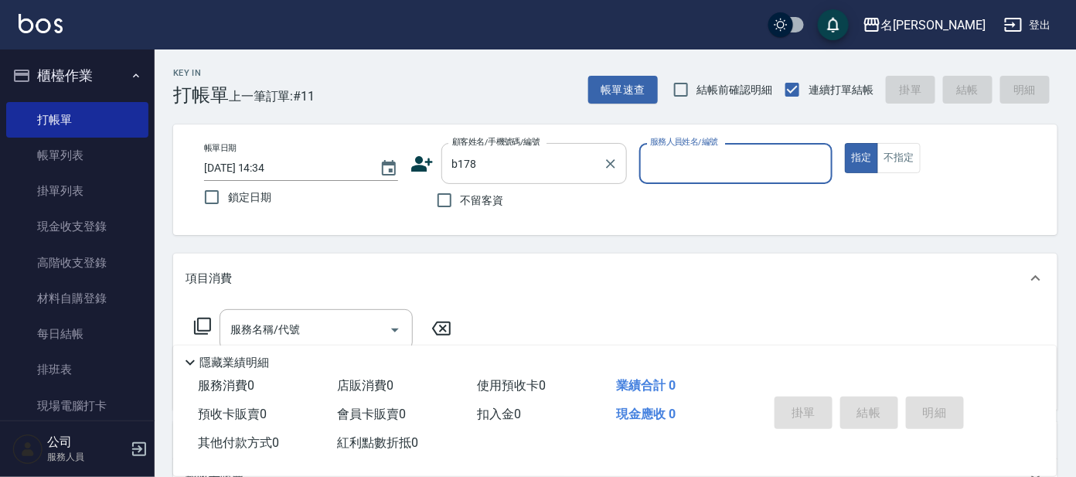
click at [510, 165] on input "b178" at bounding box center [522, 163] width 148 height 27
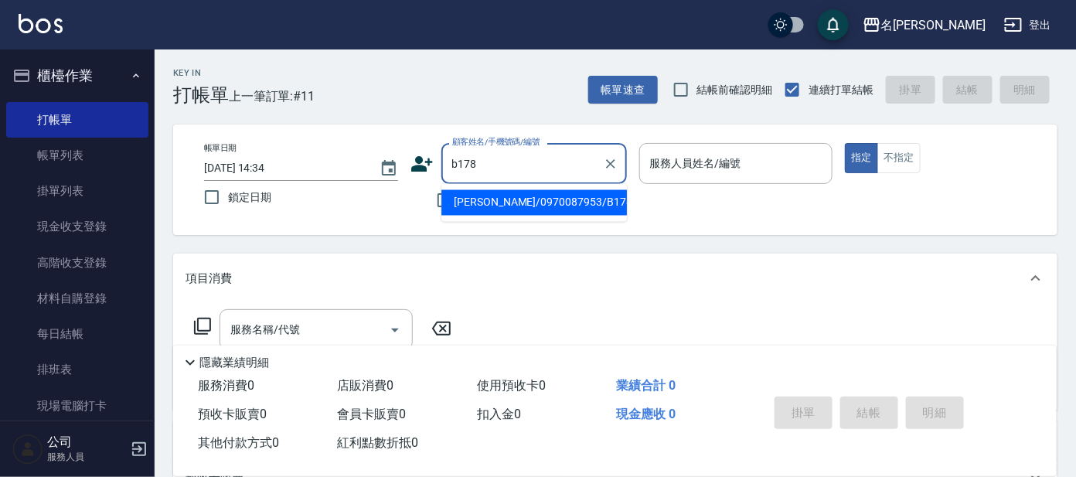
click at [507, 205] on li "[PERSON_NAME]/0970087953/B178" at bounding box center [535, 203] width 186 height 26
type input "[PERSON_NAME]/0970087953/B178"
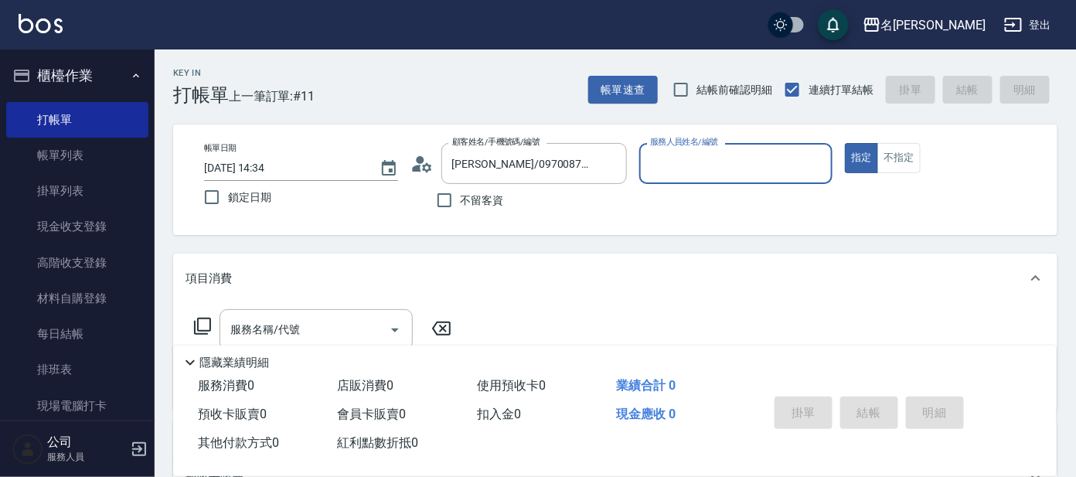
type input "美君-2"
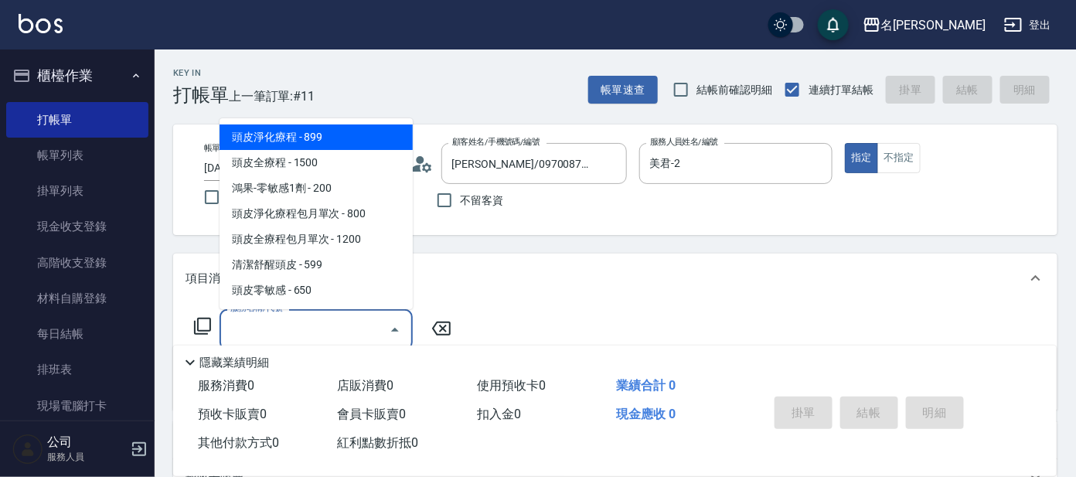
click at [314, 319] on input "服務名稱/代號" at bounding box center [305, 329] width 156 height 27
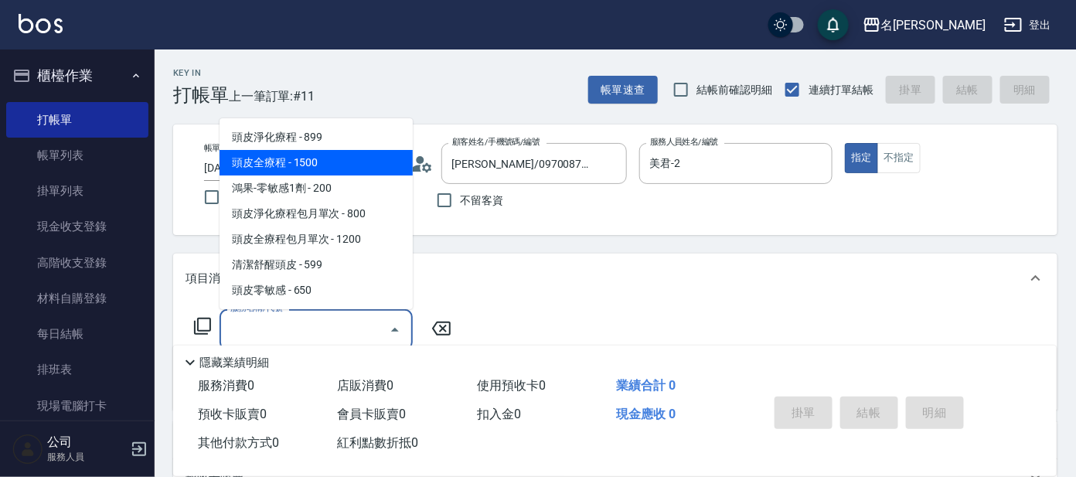
click at [292, 171] on span "頭皮全療程 - 1500" at bounding box center [316, 163] width 193 height 26
type input "頭皮全療程(102)"
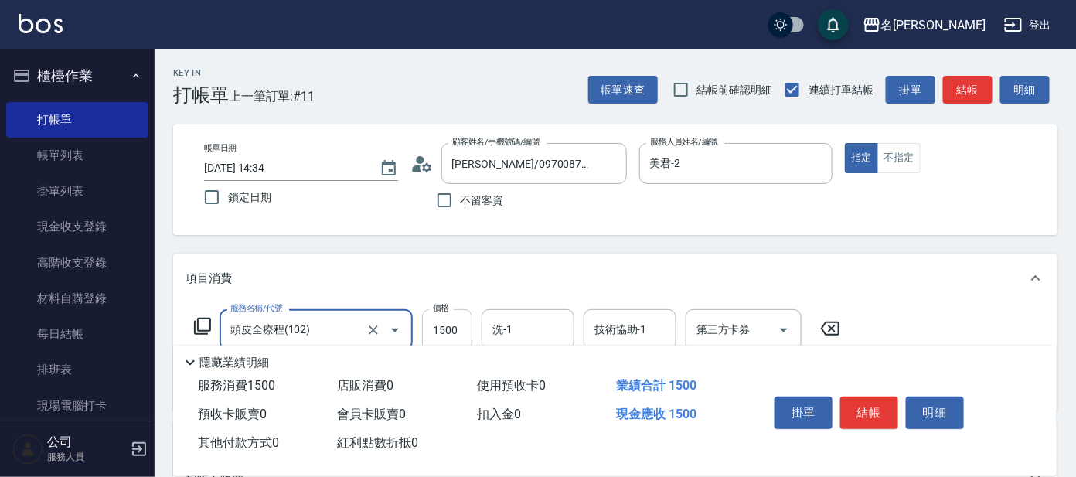
click at [449, 336] on input "1500" at bounding box center [447, 330] width 50 height 42
type input "1299"
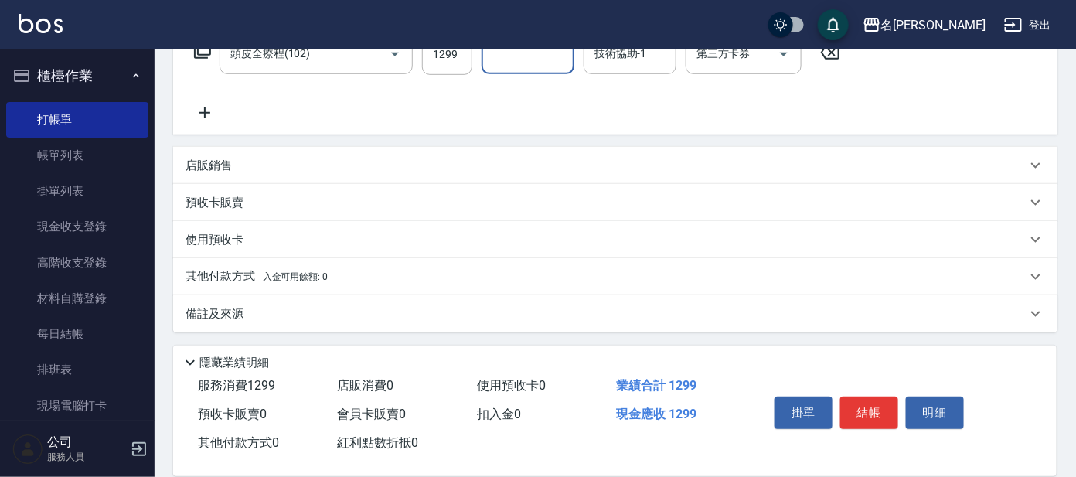
click at [210, 110] on icon at bounding box center [205, 113] width 39 height 19
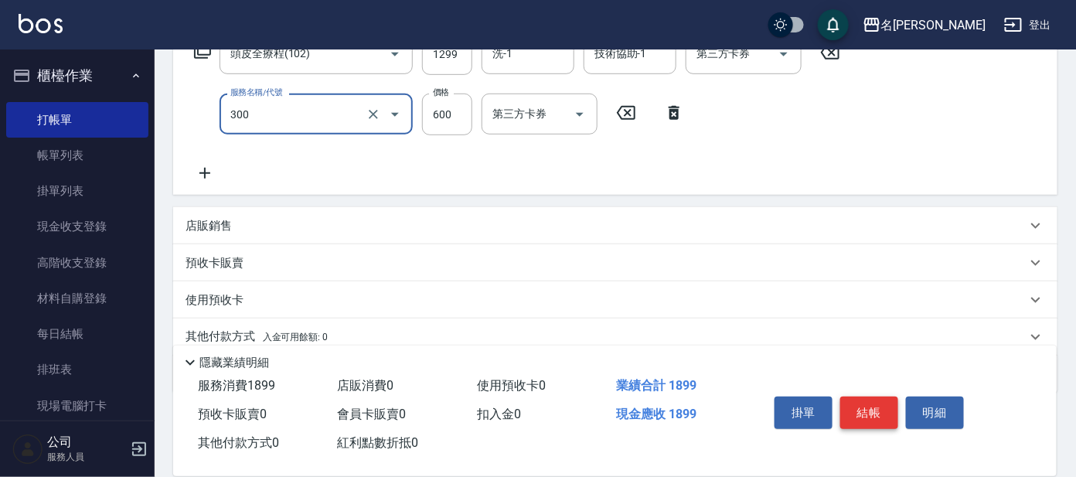
type input "剪髮 講師級設計師(300)"
click at [863, 414] on button "結帳" at bounding box center [870, 413] width 58 height 32
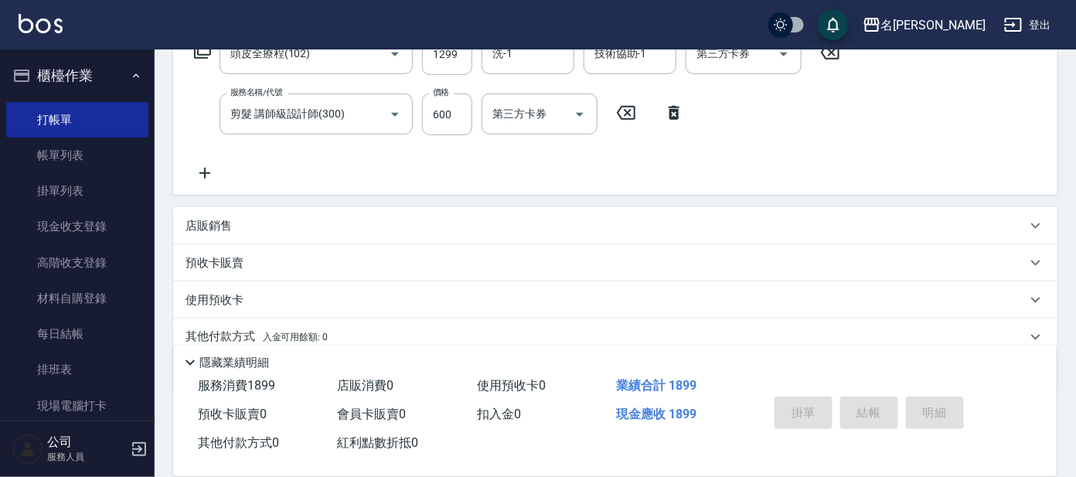
type input "[DATE] 15:06"
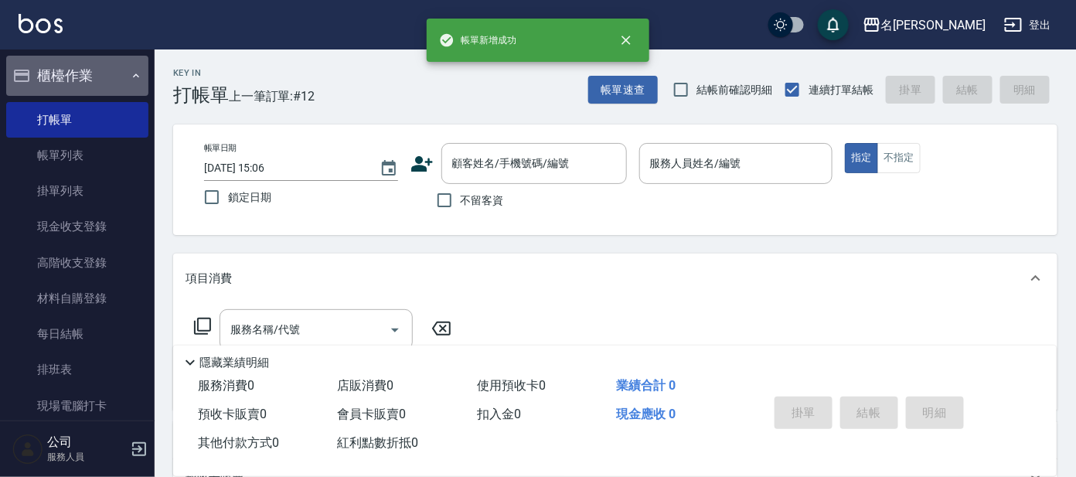
click at [130, 78] on icon "button" at bounding box center [136, 76] width 12 height 12
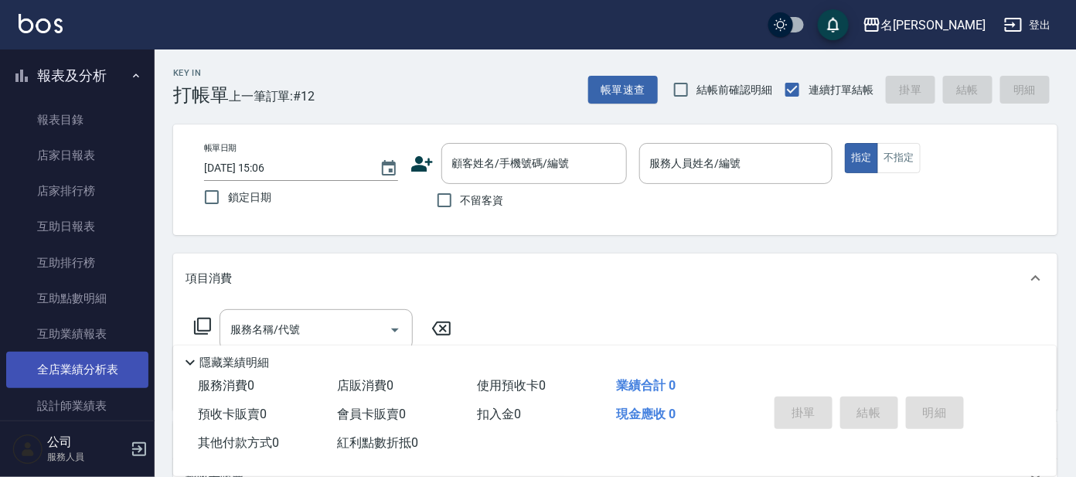
scroll to position [193, 0]
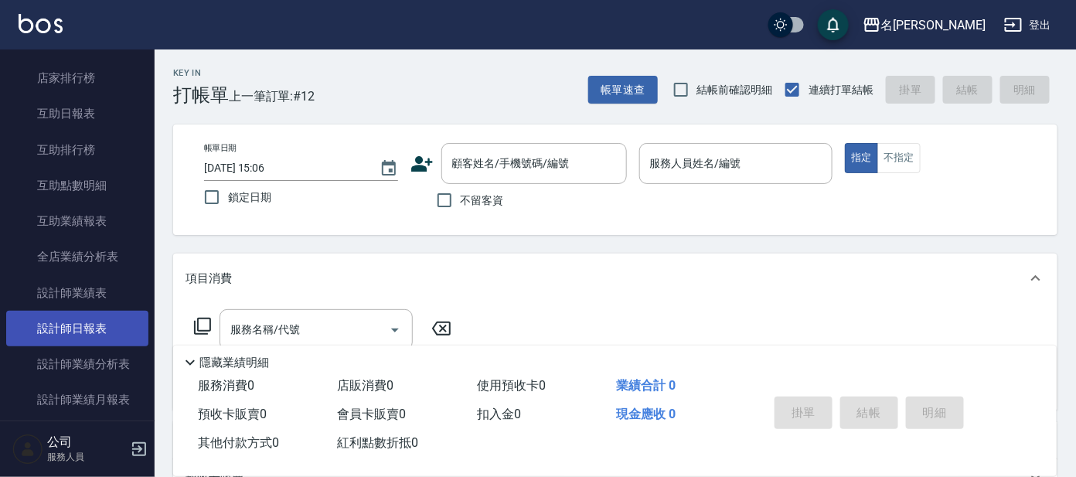
click at [111, 327] on link "設計師日報表" at bounding box center [77, 329] width 142 height 36
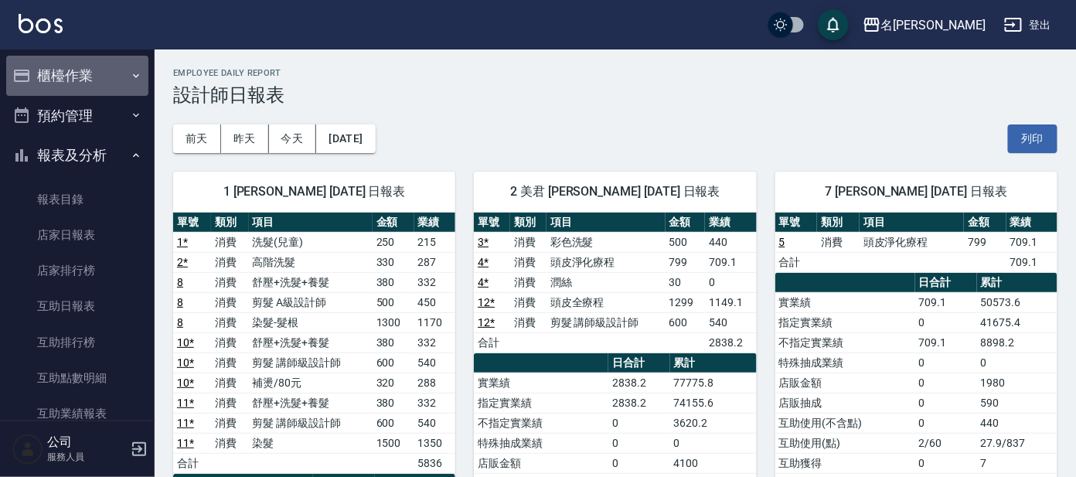
drag, startPoint x: 88, startPoint y: 76, endPoint x: 65, endPoint y: 95, distance: 30.2
click at [88, 77] on button "櫃檯作業" at bounding box center [77, 76] width 142 height 40
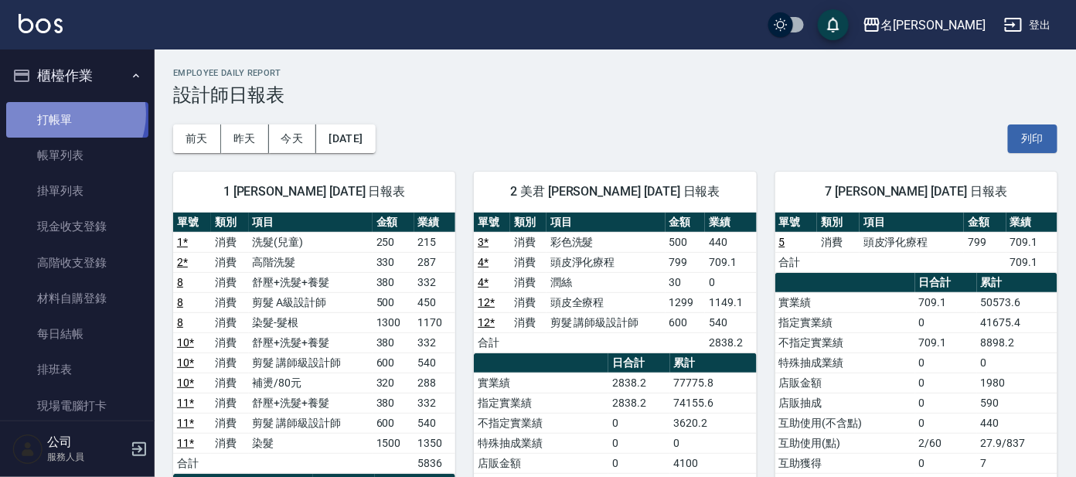
click at [65, 114] on link "打帳單" at bounding box center [77, 120] width 142 height 36
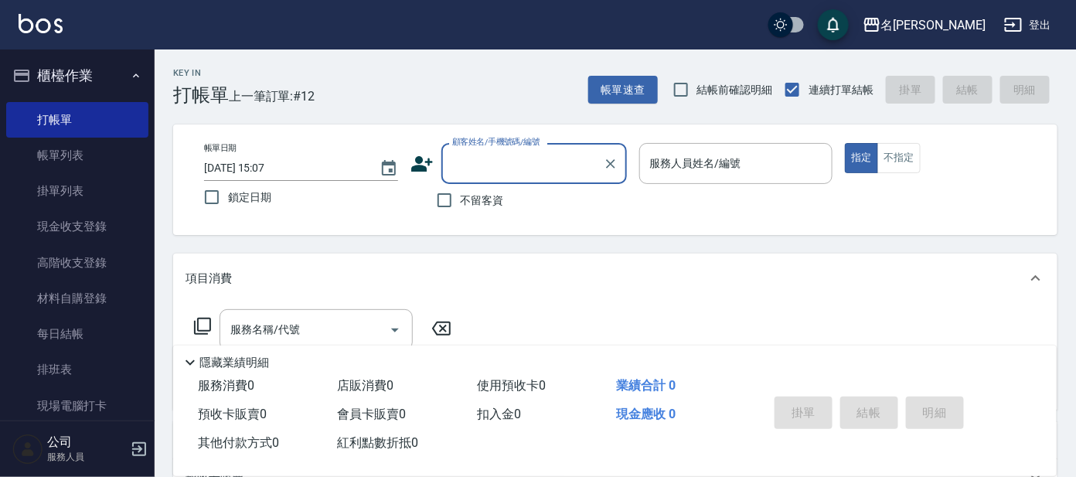
click at [504, 168] on input "顧客姓名/手機號碼/編號" at bounding box center [522, 163] width 148 height 27
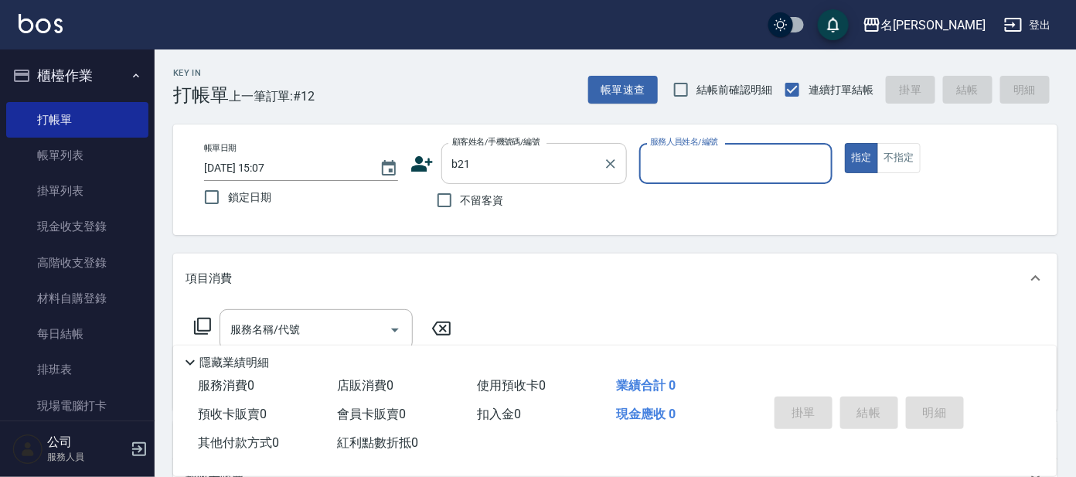
click at [486, 165] on input "b21" at bounding box center [522, 163] width 148 height 27
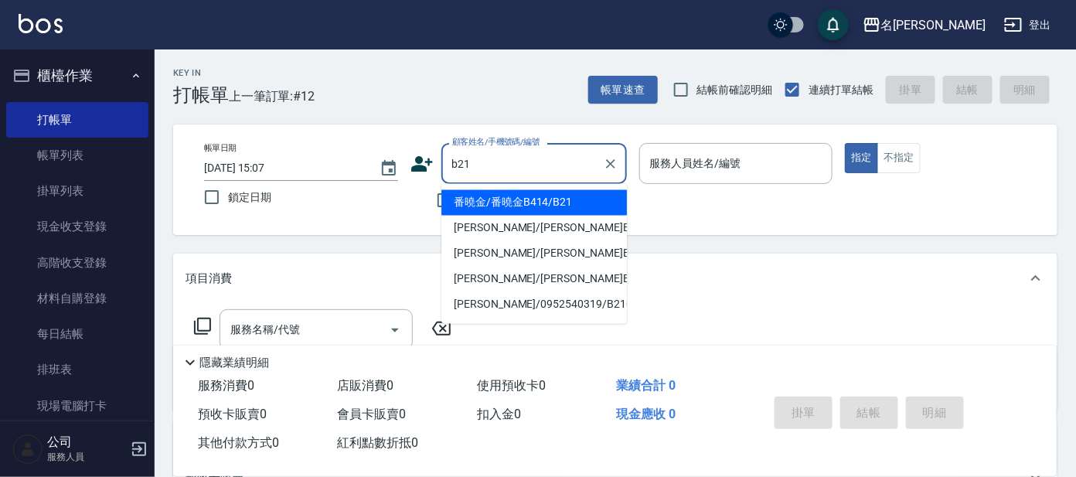
click at [496, 187] on ul "番曉金/番曉金B414/B21 [PERSON_NAME]/[PERSON_NAME]B217/B217 [PERSON_NAME]/[PERSON_NAME…" at bounding box center [535, 254] width 186 height 140
click at [530, 201] on li "番曉金/番曉金B414/B21" at bounding box center [535, 203] width 186 height 26
type input "番曉金/番曉金B414/B21"
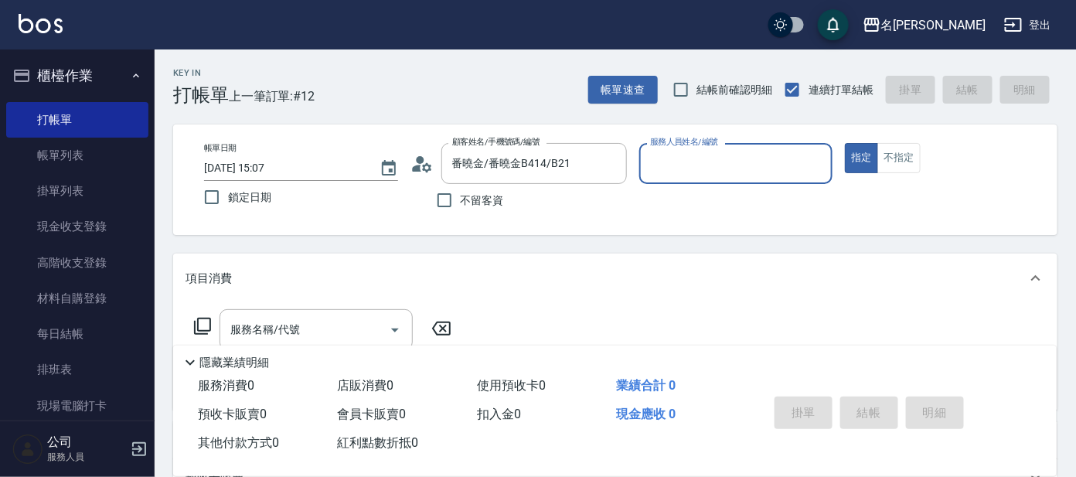
type input "美君-2"
click at [336, 337] on input "服務名稱/代號" at bounding box center [305, 329] width 156 height 27
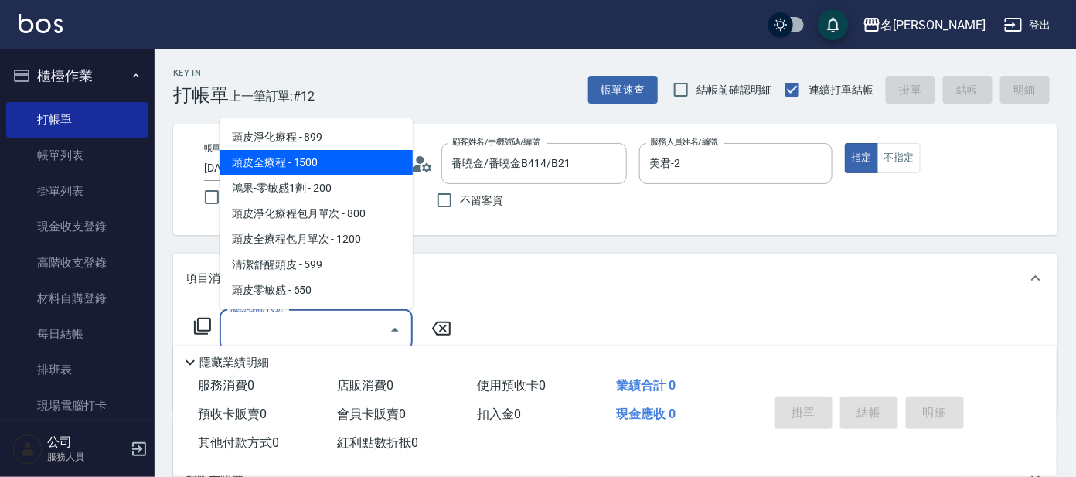
click at [332, 172] on span "頭皮全療程 - 1500" at bounding box center [316, 163] width 193 height 26
type input "頭皮全療程(102)"
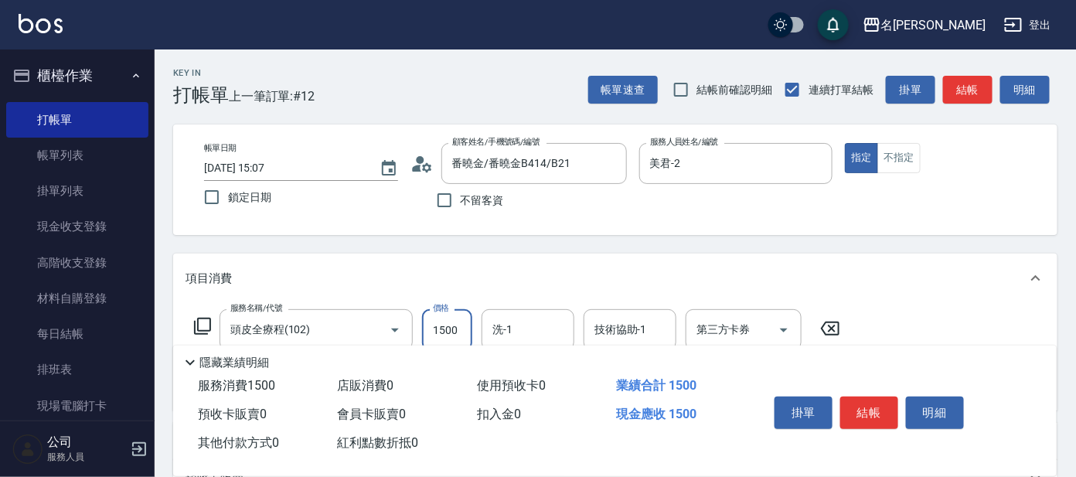
click at [428, 329] on input "1500" at bounding box center [447, 330] width 50 height 42
type input "129"
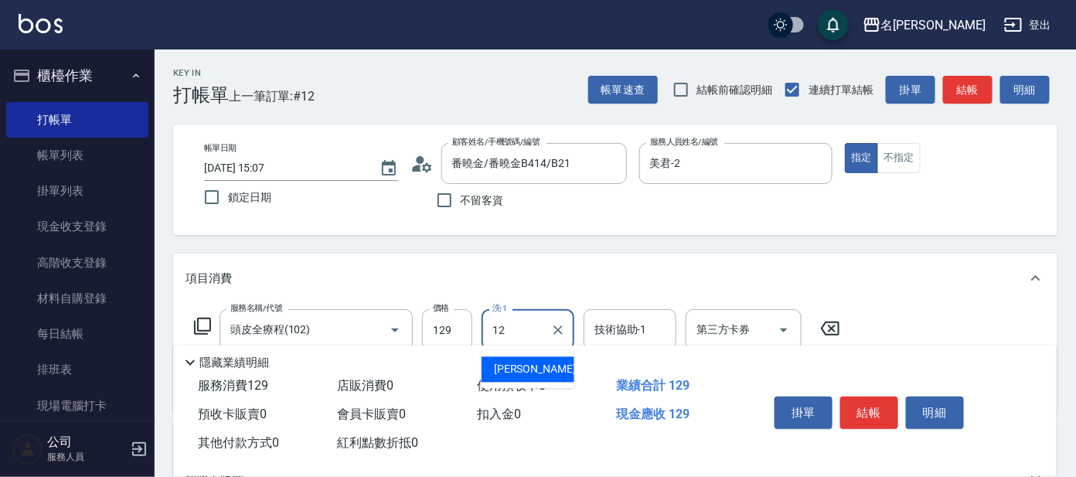
type input "云潔-12"
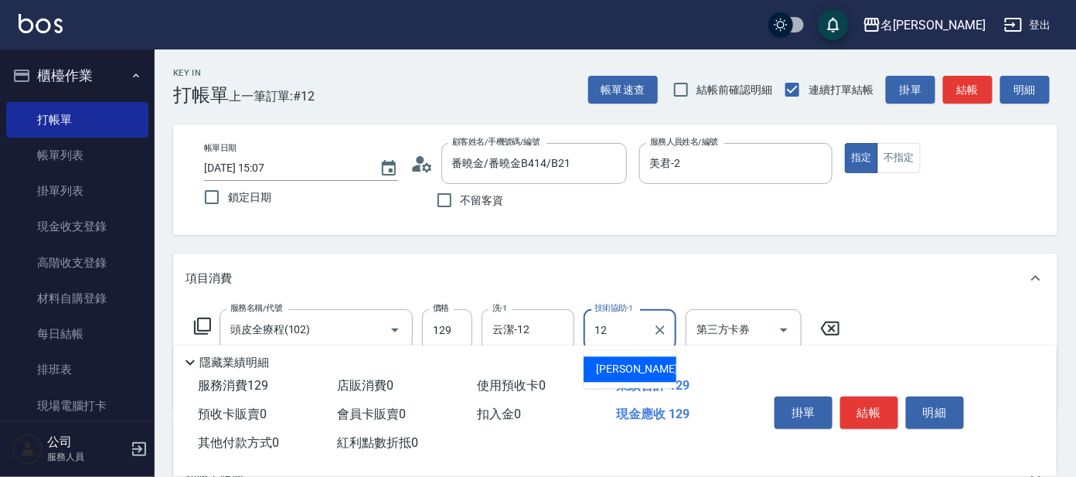
type input "云潔-12"
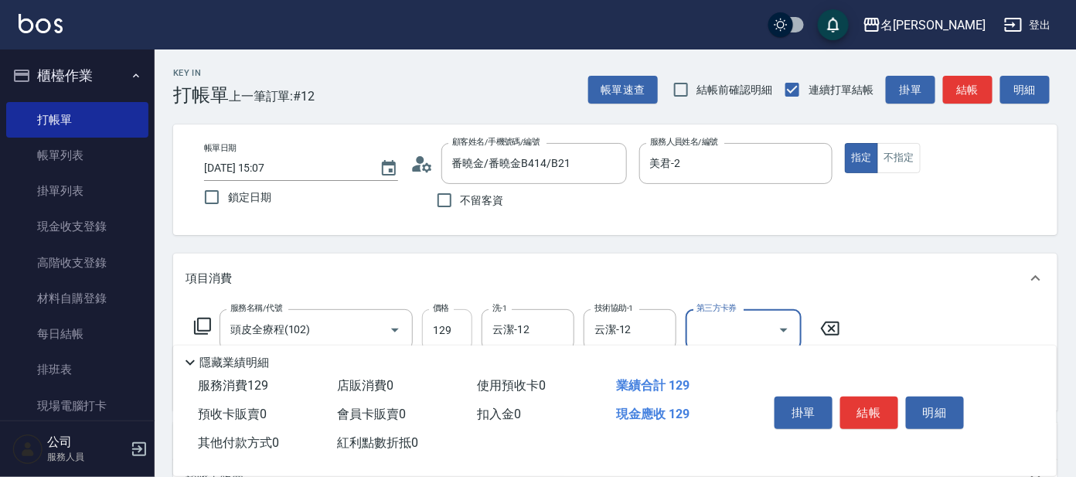
click at [454, 329] on input "129" at bounding box center [447, 330] width 50 height 42
type input "1299"
click at [865, 408] on button "結帳" at bounding box center [870, 413] width 58 height 32
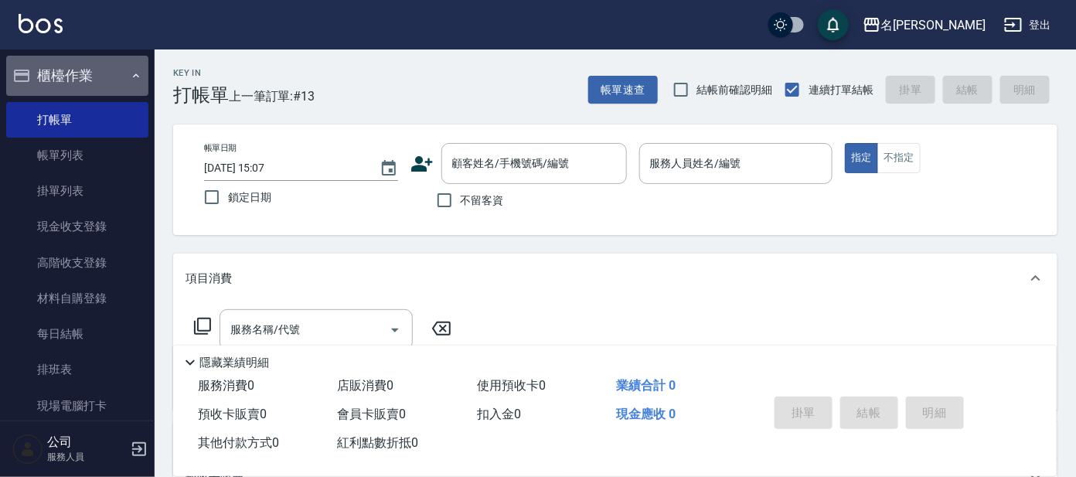
click at [96, 70] on button "櫃檯作業" at bounding box center [77, 76] width 142 height 40
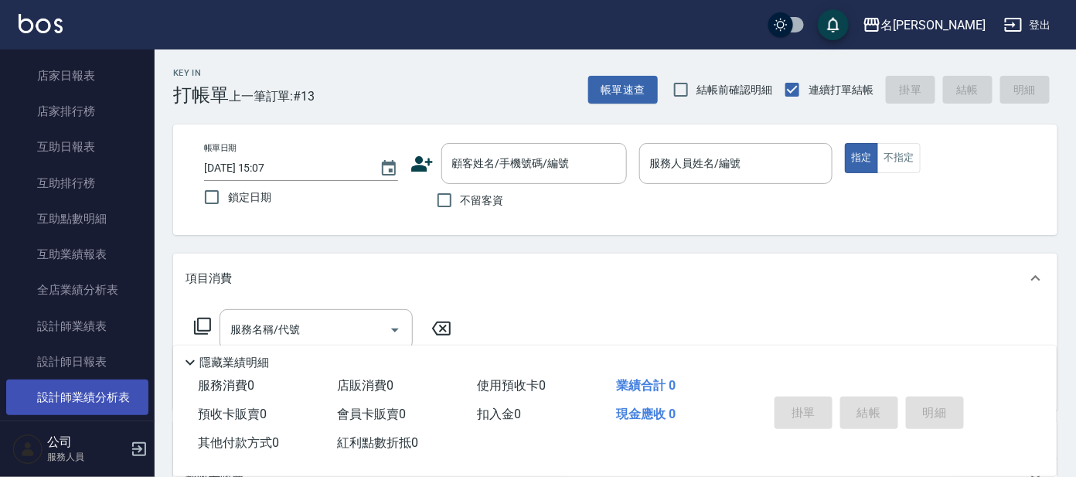
scroll to position [193, 0]
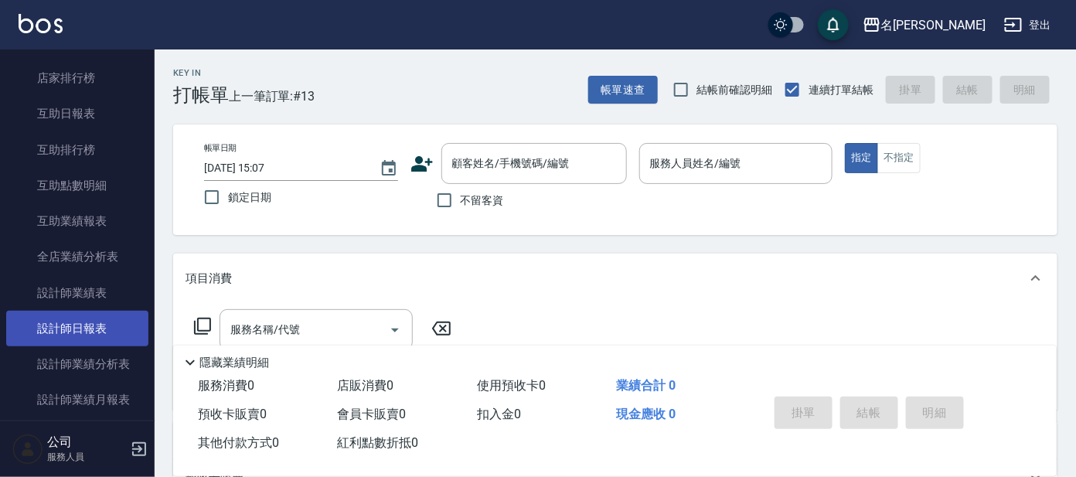
click at [101, 319] on link "設計師日報表" at bounding box center [77, 329] width 142 height 36
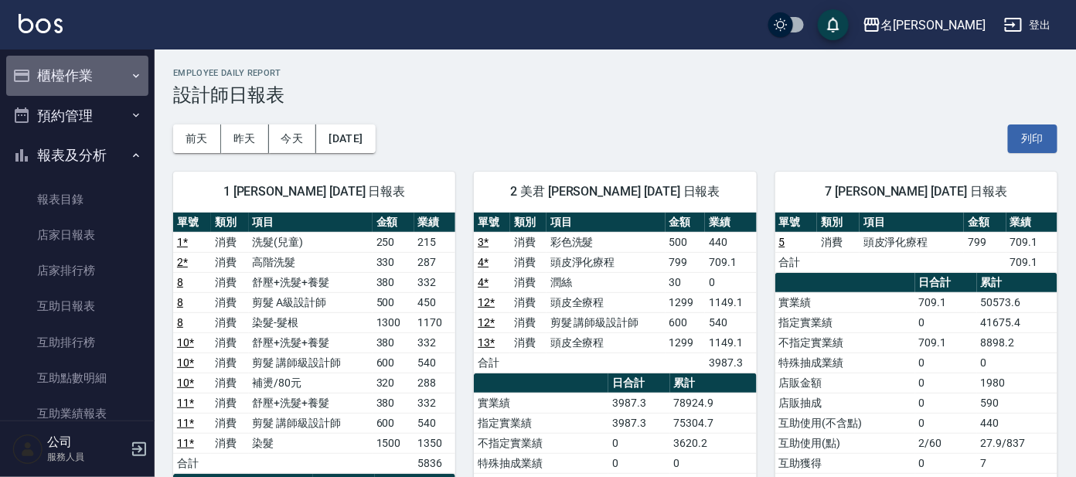
click at [77, 82] on button "櫃檯作業" at bounding box center [77, 76] width 142 height 40
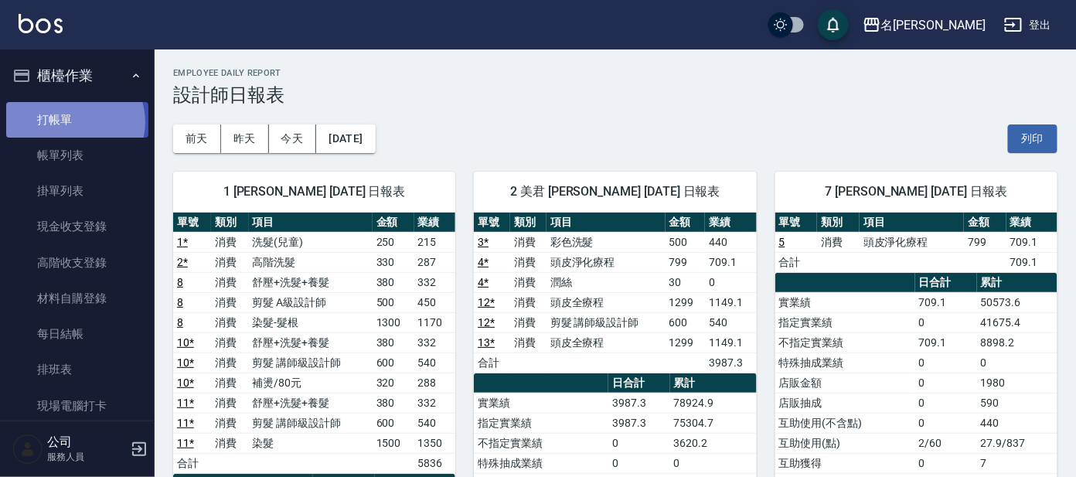
click at [73, 121] on link "打帳單" at bounding box center [77, 120] width 142 height 36
